Goal: Communication & Community: Answer question/provide support

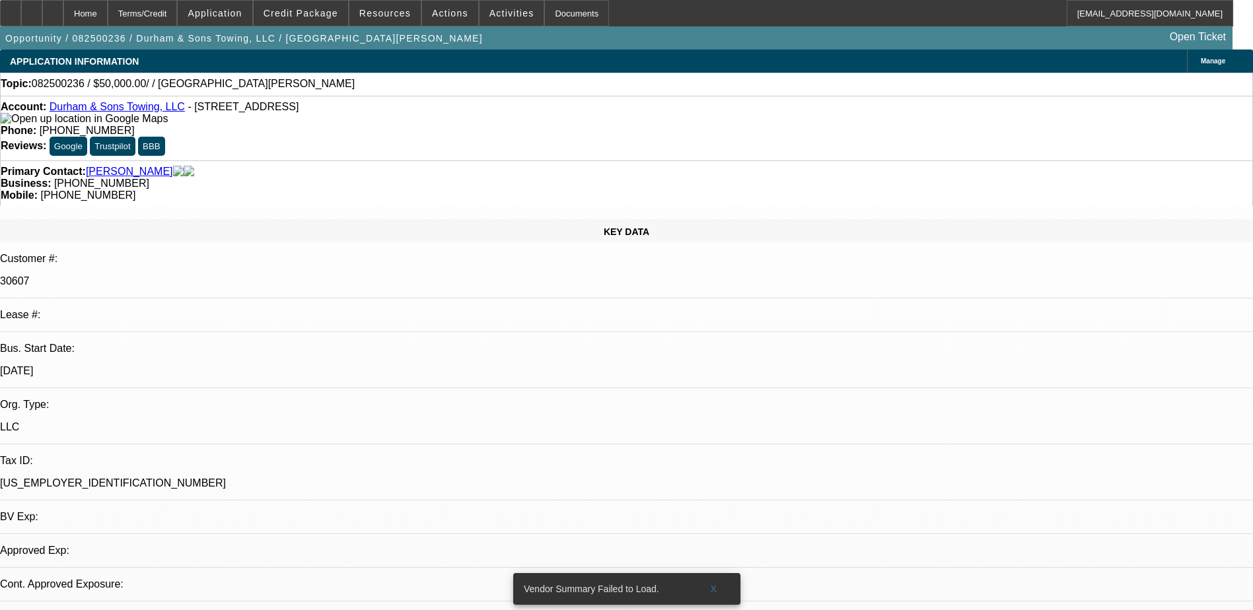
select select "0"
select select "2"
select select "0.1"
select select "1"
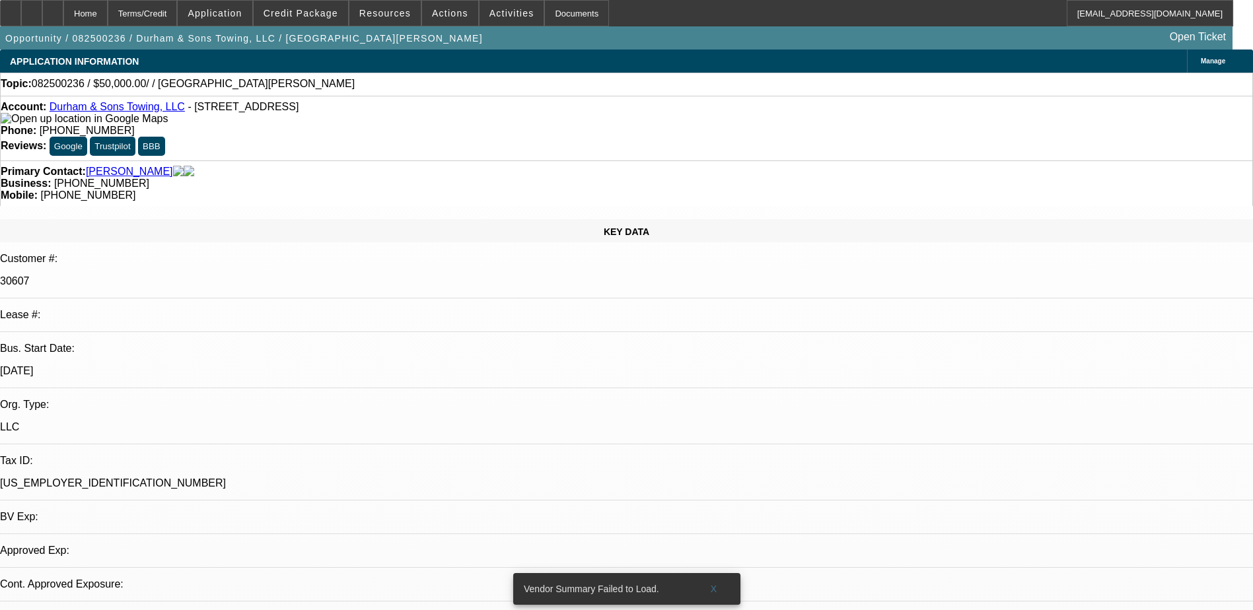
select select "2"
select select "4"
drag, startPoint x: 1000, startPoint y: 378, endPoint x: 854, endPoint y: 267, distance: 184.2
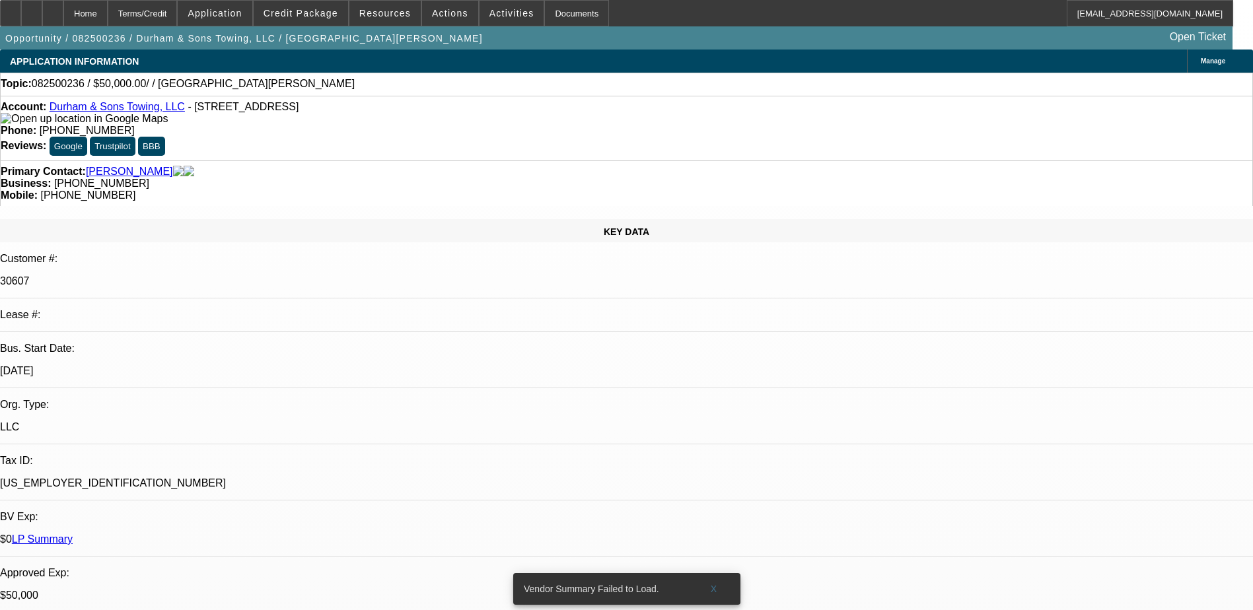
type textarea "01/03 SOLD DEALS NO PAYMENT INFORMATION IS AVAILABLE/02-SERVICE DEAL 39 PAYMENT…"
radio input "true"
type textarea "01/03 SOLD DEALS NO PAYMENT INFORMATION IS AVAILABLE/02-SERVICE DEAL 39 PAYMENT…"
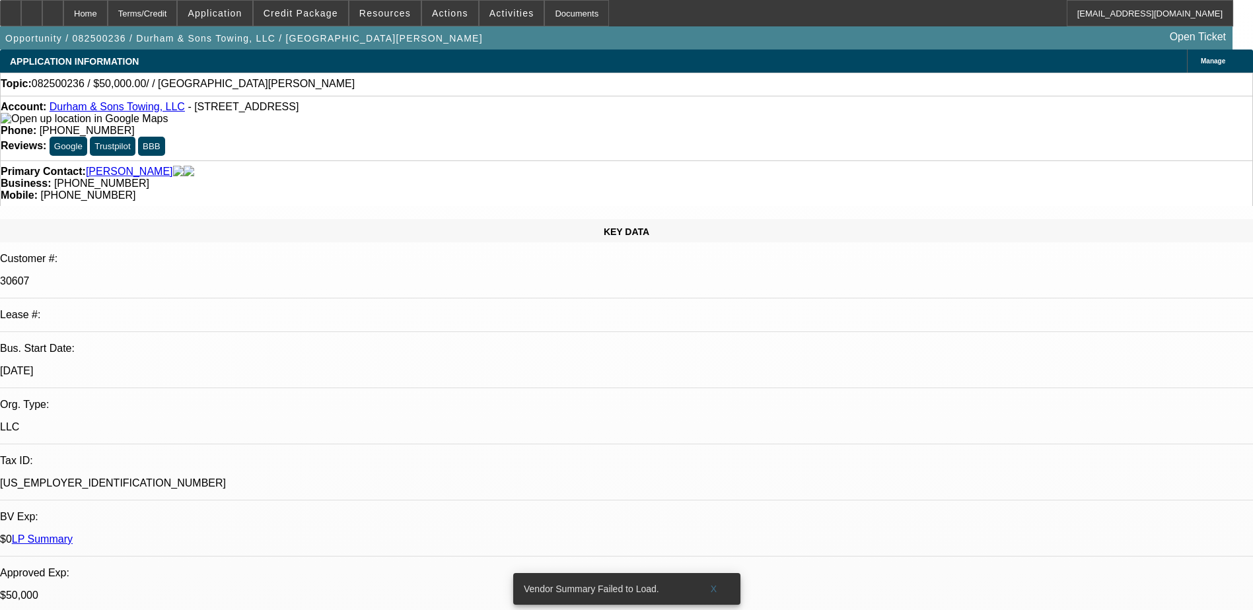
radio input "false"
radio input "true"
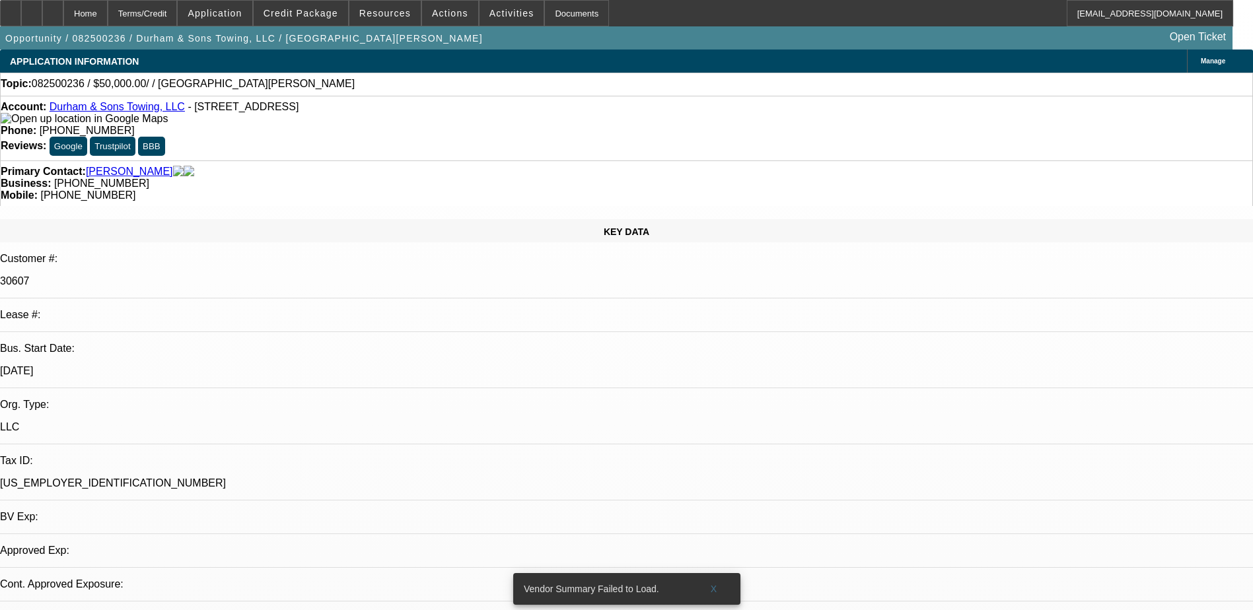
select select "0"
select select "2"
select select "0.1"
select select "1"
select select "2"
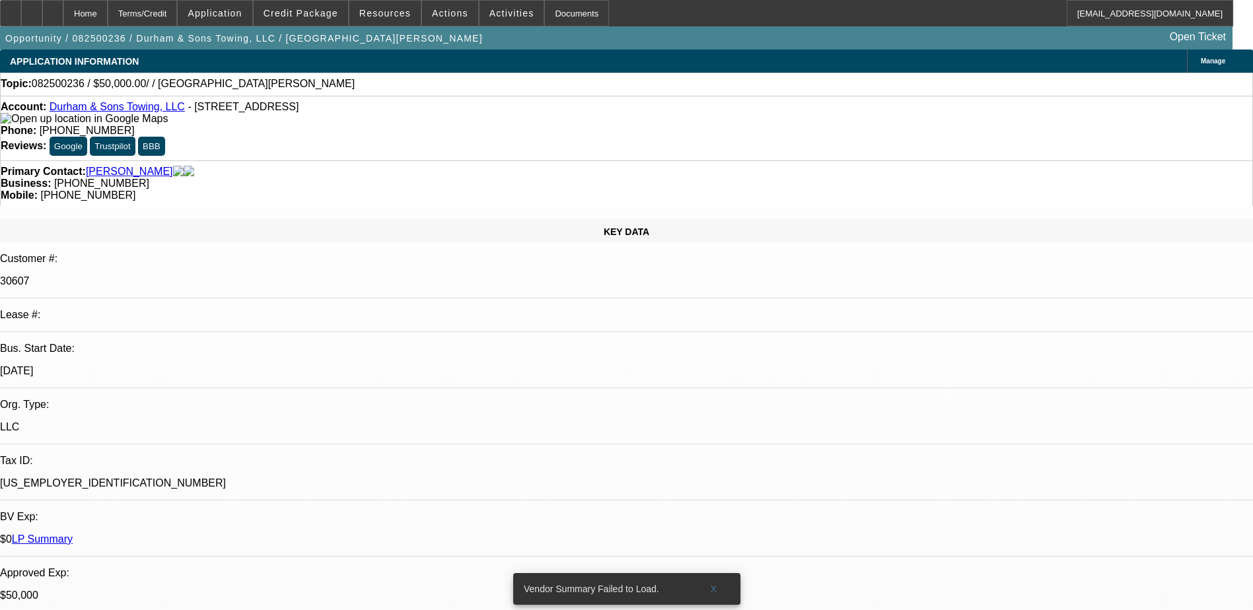
select select "4"
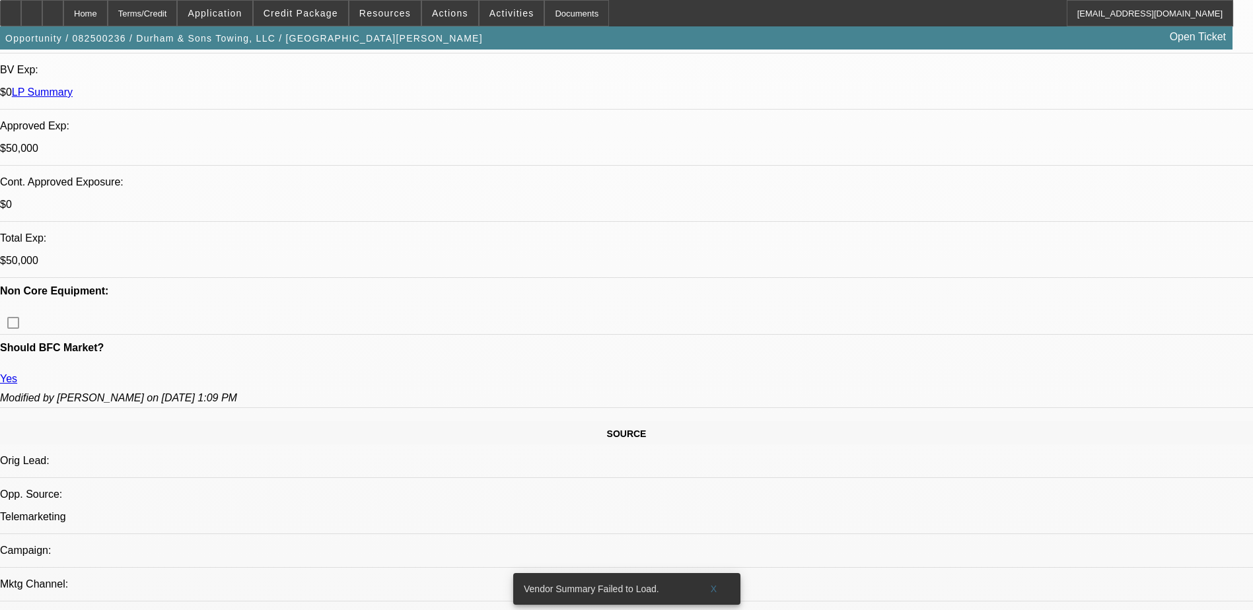
scroll to position [528, 0]
